Goal: Information Seeking & Learning: Learn about a topic

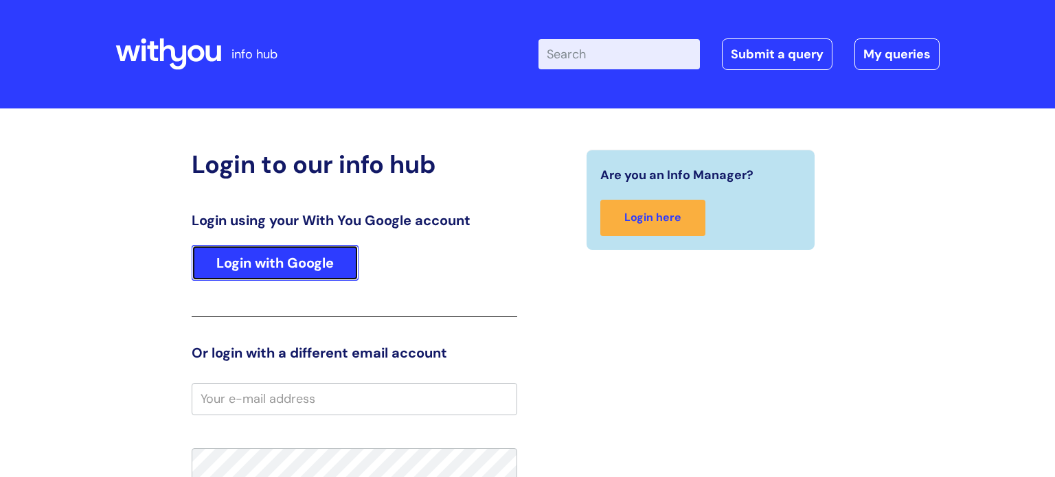
click at [291, 249] on link "Login with Google" at bounding box center [275, 263] width 167 height 36
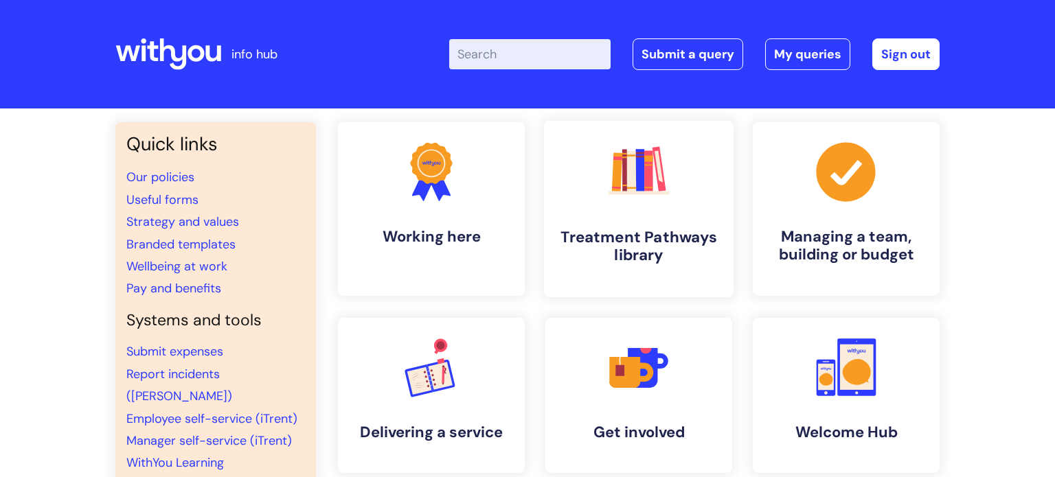
click at [662, 225] on link ".cls-1{fill:#f89b22;}.cls-1,.cls-2,.cls-3,.cls-4,.cls-5,.cls-6,.cls-7{stroke-wi…" at bounding box center [639, 209] width 190 height 177
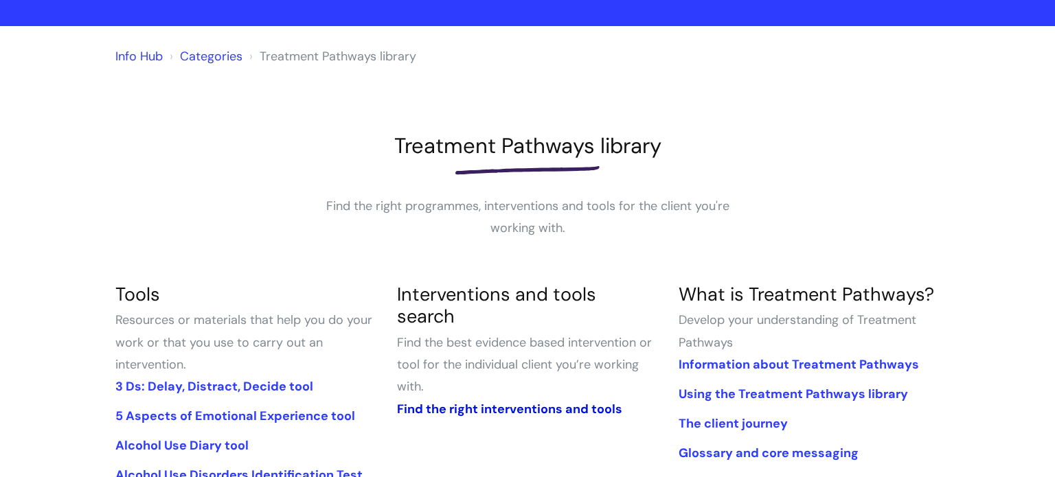
scroll to position [82, 0]
click at [527, 401] on link "Find the right interventions and tools" at bounding box center [509, 409] width 225 height 16
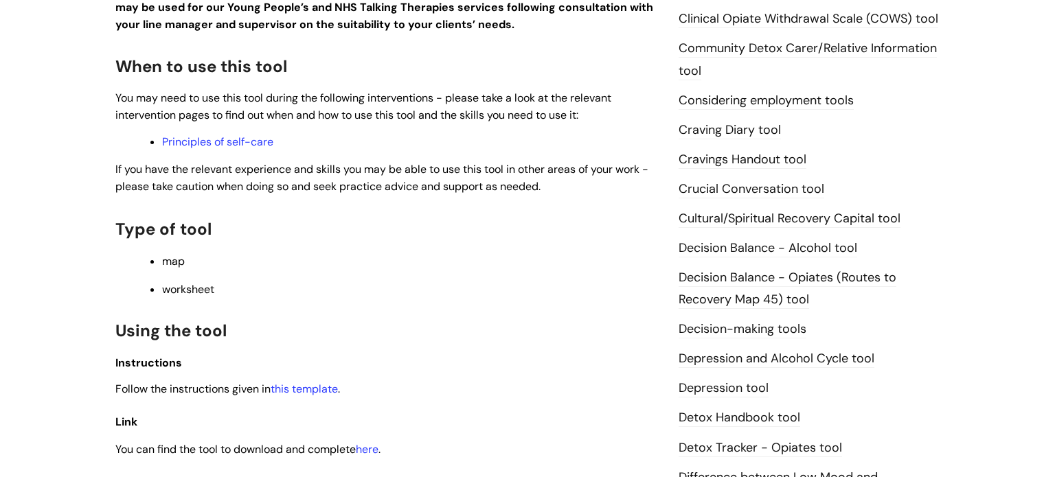
scroll to position [739, 0]
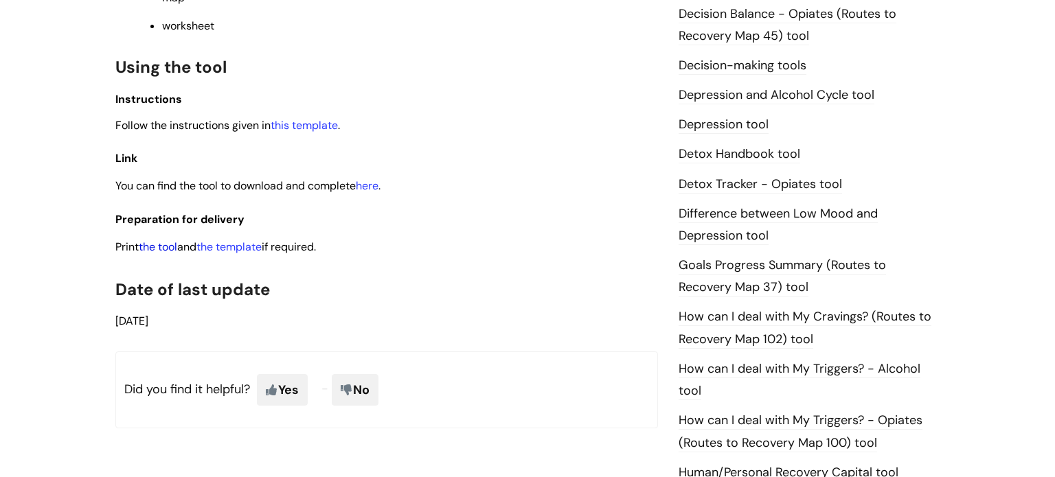
click at [157, 251] on link "the tool" at bounding box center [158, 247] width 38 height 14
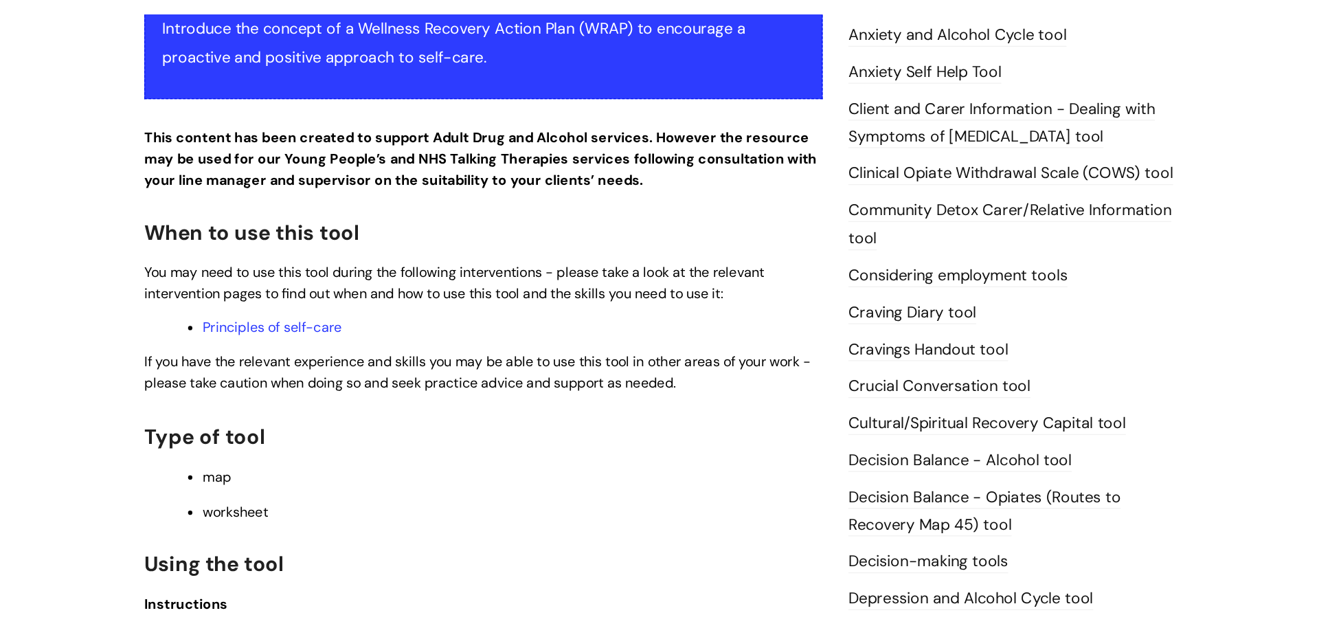
scroll to position [374, 0]
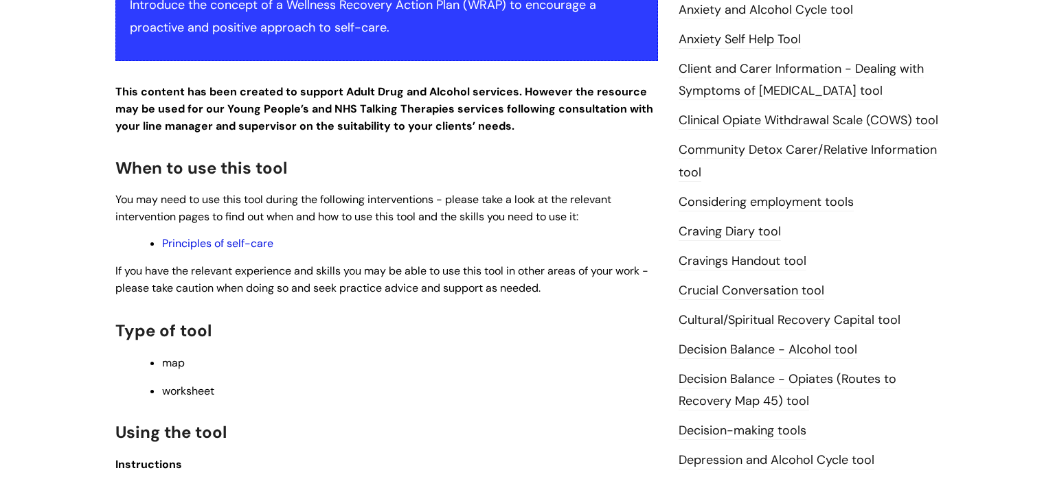
click at [233, 241] on link "Principles of self-care" at bounding box center [217, 243] width 111 height 14
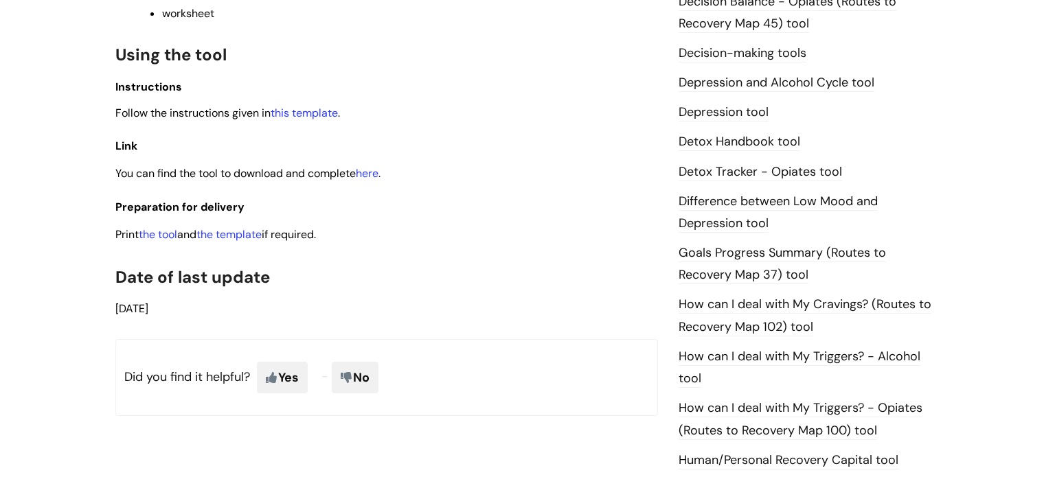
scroll to position [753, 0]
click at [160, 237] on link "the tool" at bounding box center [158, 233] width 38 height 14
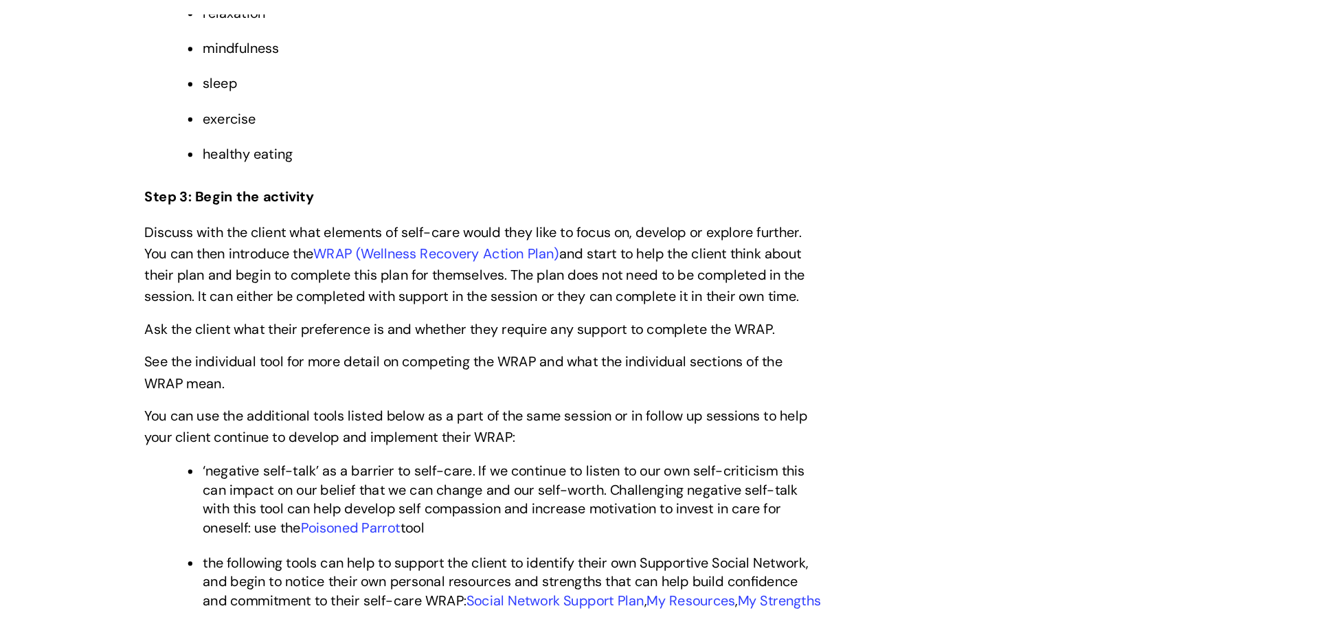
scroll to position [2277, 0]
